Goal: Share content

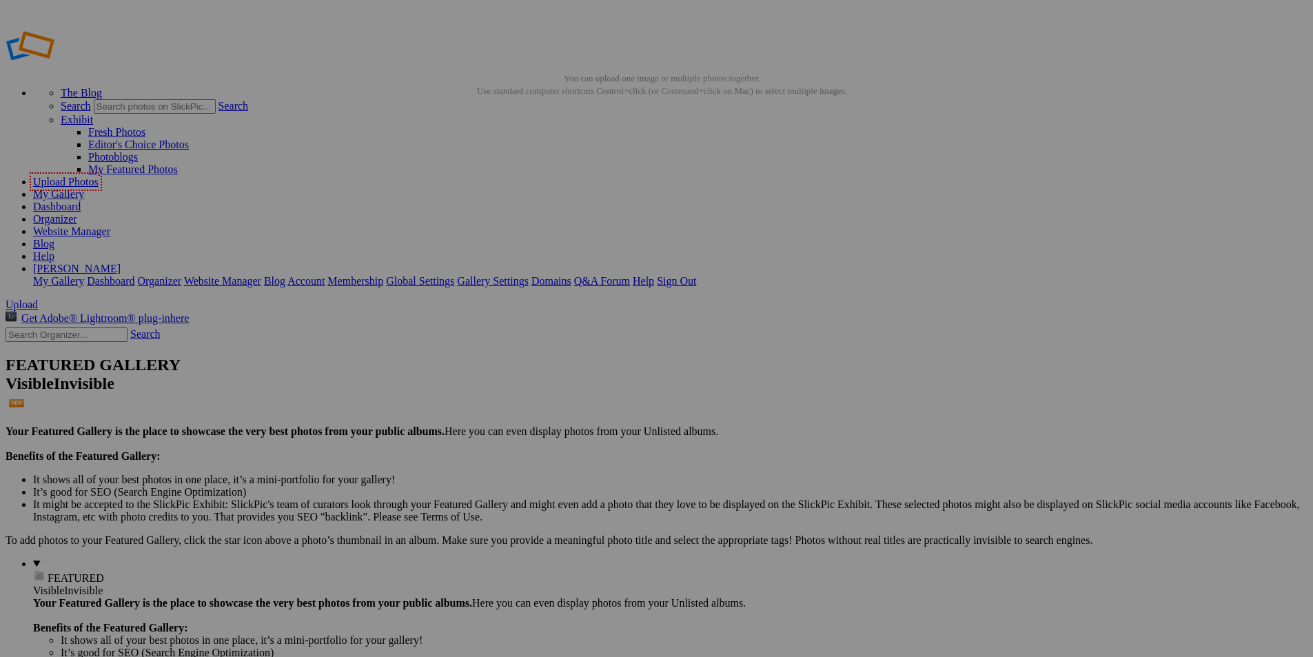
paste input "Healing Bead Bracelets for Balance & Style"
type input "Healing Bead Bracelets for Balance & Style"
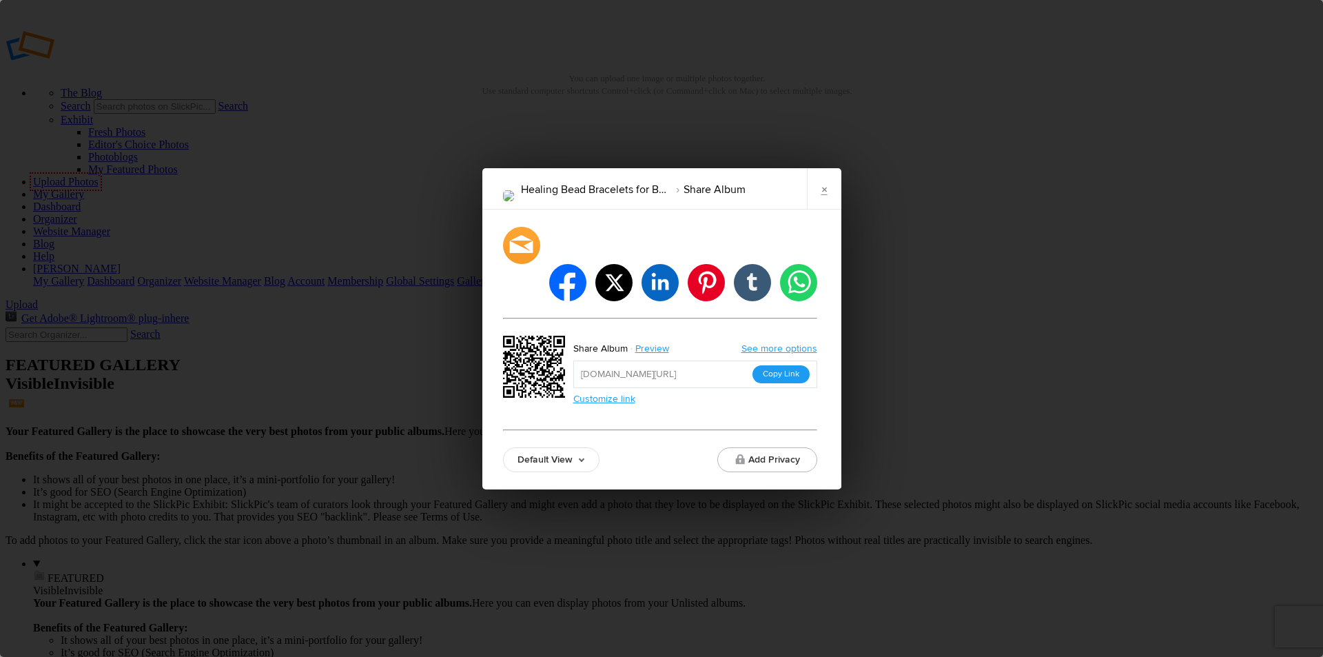
click at [779, 365] on button "Copy Link" at bounding box center [781, 374] width 57 height 18
click at [818, 200] on link "×" at bounding box center [824, 188] width 34 height 41
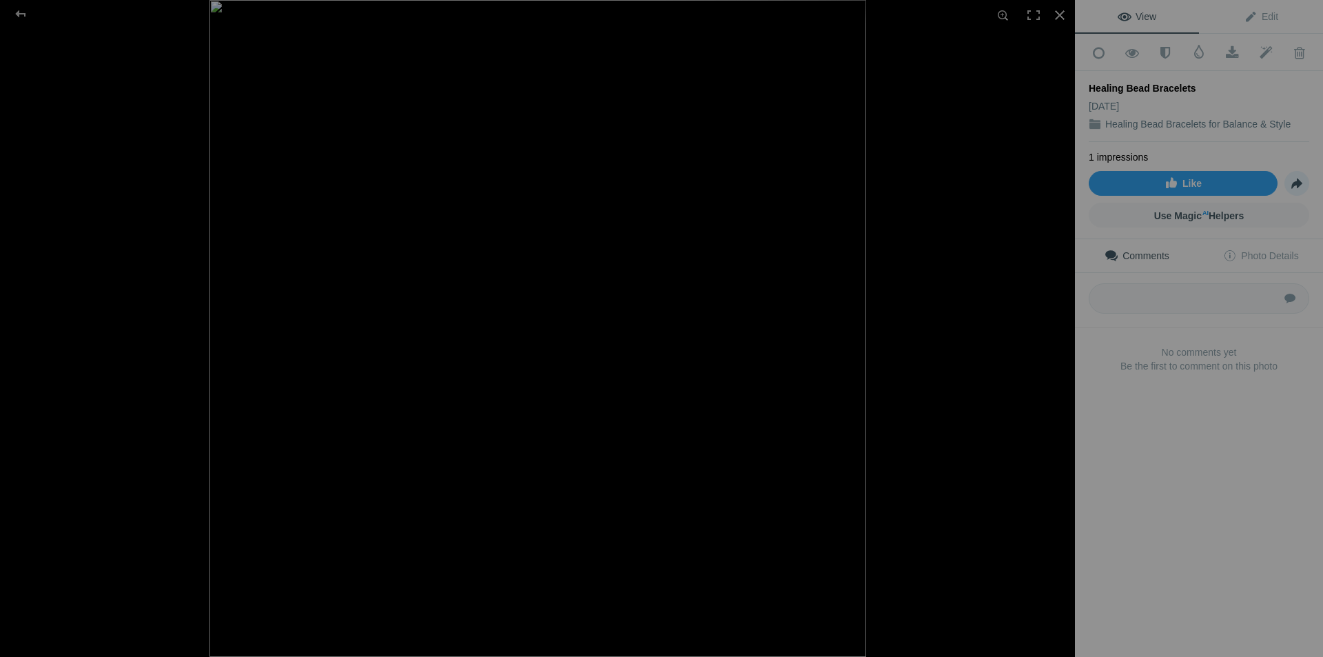
click at [1285, 178] on span "Share" at bounding box center [1296, 183] width 23 height 23
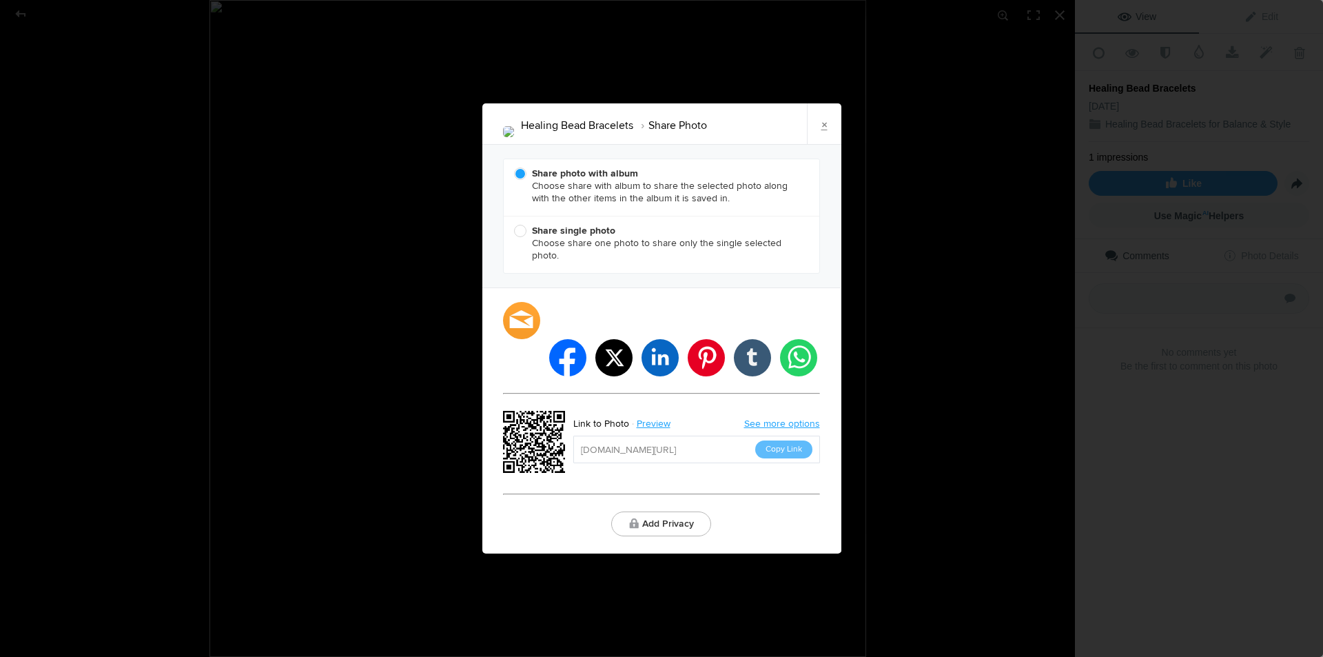
click at [540, 236] on b "Share single photo" at bounding box center [573, 231] width 83 height 12
click at [514, 225] on input "Share single photo Choose share one photo to share only the single selected pho…" at bounding box center [513, 224] width 1 height 1
radio input "true"
click at [773, 440] on button "Copy Link" at bounding box center [783, 449] width 57 height 18
